Goal: Task Accomplishment & Management: Use online tool/utility

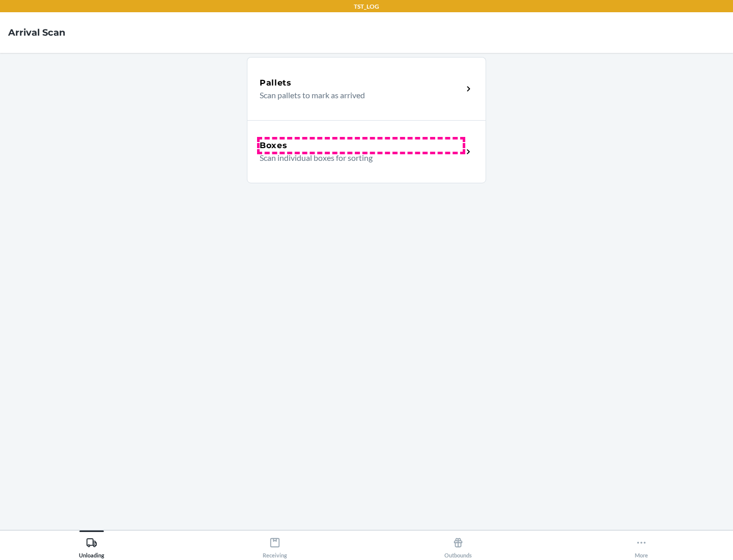
click at [361, 146] on div "Boxes" at bounding box center [361, 145] width 203 height 12
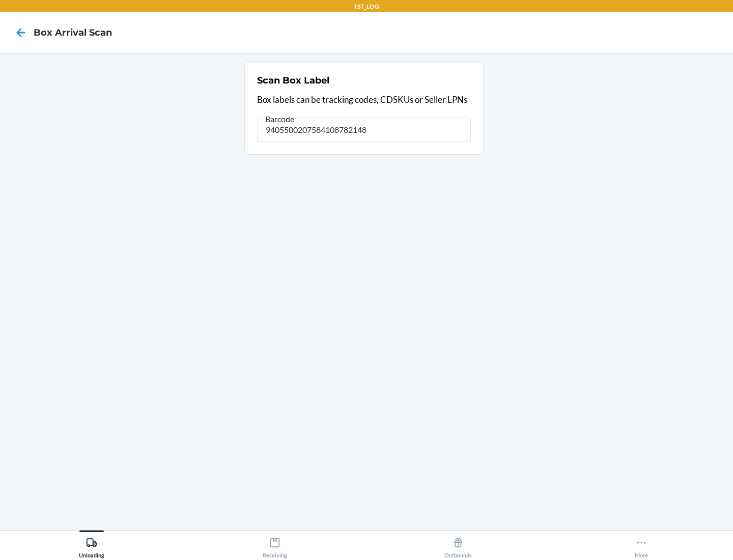
type input "9405500207584108782148"
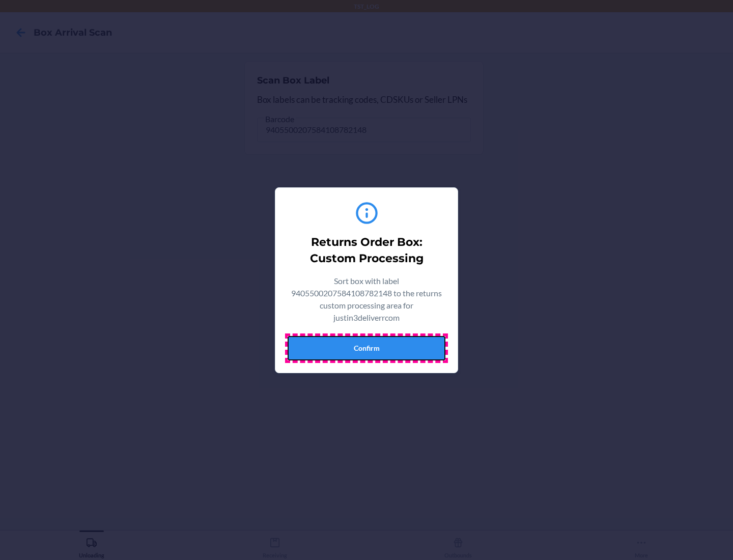
click at [367, 348] on button "Confirm" at bounding box center [367, 348] width 158 height 24
